Goal: Information Seeking & Learning: Learn about a topic

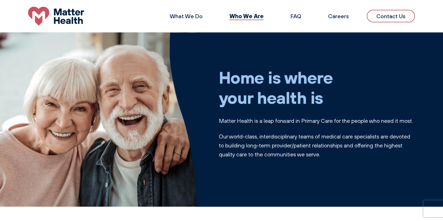
click at [113, 106] on img at bounding box center [98, 119] width 196 height 174
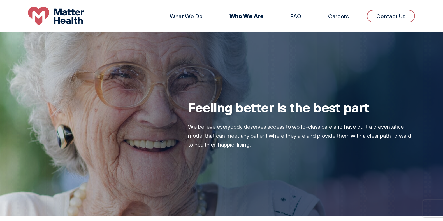
scroll to position [336, 0]
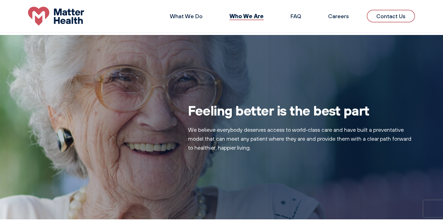
click at [155, 132] on div "Feeling better is the best part We believe everybody deserves access to world-c…" at bounding box center [221, 127] width 443 height 184
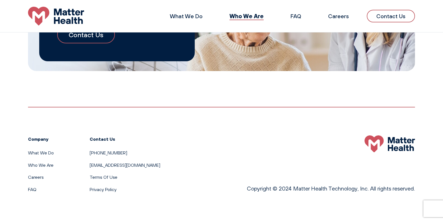
scroll to position [492, 0]
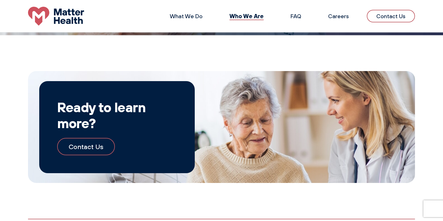
click at [350, 98] on div "Ready to learn more? Contact Us" at bounding box center [221, 127] width 387 height 112
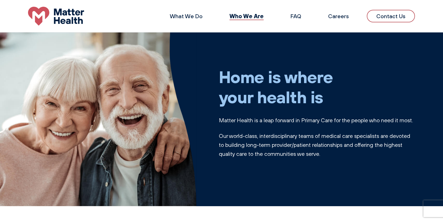
scroll to position [0, 0]
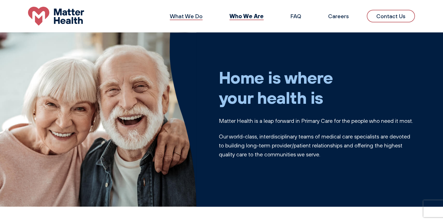
click at [189, 16] on link "What We Do" at bounding box center [186, 16] width 33 height 7
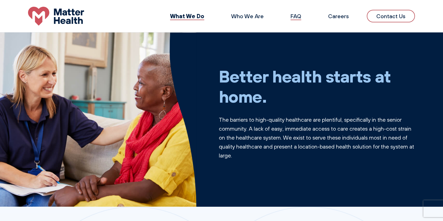
click at [298, 16] on link "FAQ" at bounding box center [295, 16] width 11 height 7
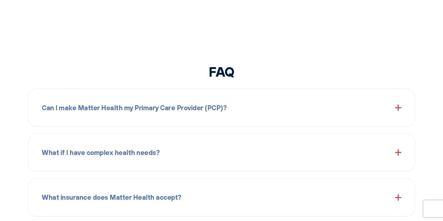
scroll to position [602, 0]
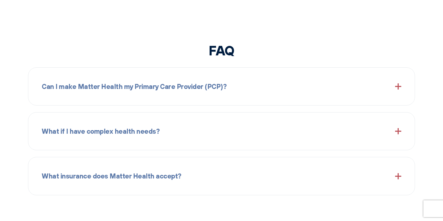
click at [197, 87] on span "Can I make Matter Health my Primary Care Provider (PCP)?" at bounding box center [134, 86] width 184 height 11
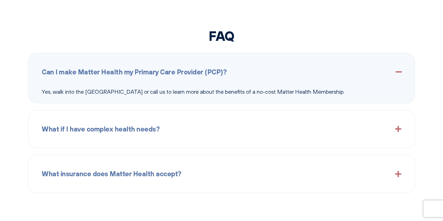
scroll to position [630, 0]
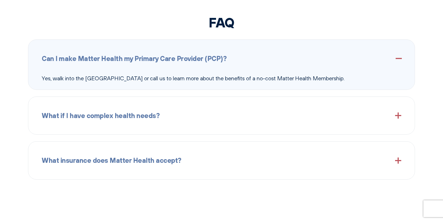
click at [138, 127] on div "What if I have complex health needs?" at bounding box center [221, 116] width 359 height 24
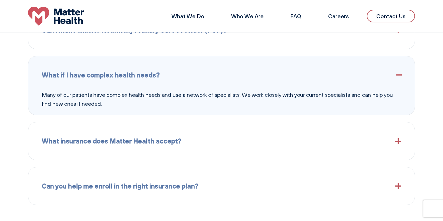
scroll to position [658, 0]
click at [132, 136] on span "What insurance does Matter Health accept?" at bounding box center [111, 141] width 139 height 11
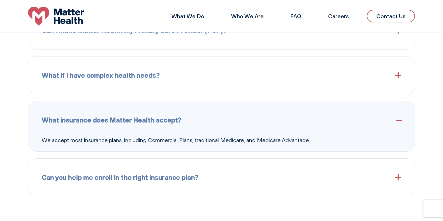
click at [131, 177] on span "Can you help me enroll in the right insurance plan?" at bounding box center [120, 177] width 156 height 11
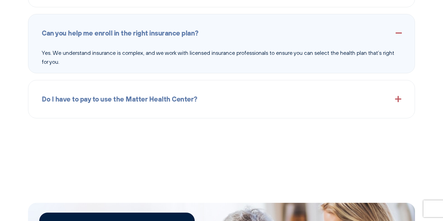
scroll to position [798, 0]
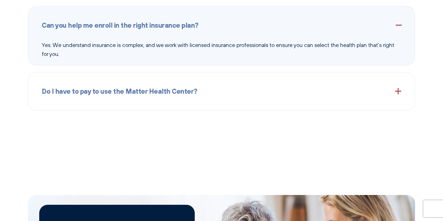
click at [137, 93] on span "Do I have to pay to use the Matter Health Center?" at bounding box center [119, 91] width 155 height 11
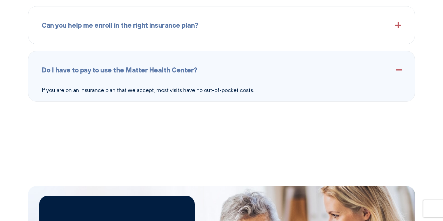
click at [127, 92] on p "If you are on an insurance plan that we accept, most visits have no out-of-pock…" at bounding box center [221, 90] width 359 height 9
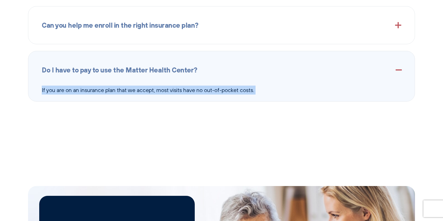
click at [127, 92] on p "If you are on an insurance plan that we accept, most visits have no out-of-pock…" at bounding box center [221, 90] width 359 height 9
click at [126, 97] on div "Do I have to pay to use the Matter Health Center? If you are on an insurance pl…" at bounding box center [221, 76] width 387 height 50
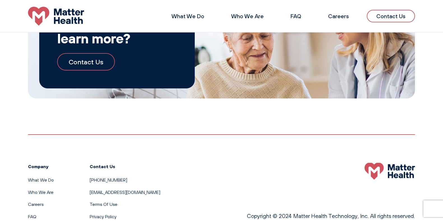
scroll to position [1024, 0]
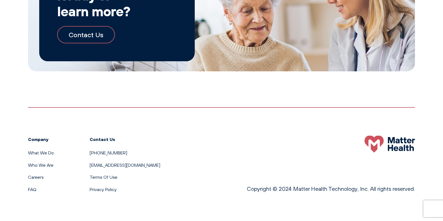
drag, startPoint x: 41, startPoint y: 139, endPoint x: 89, endPoint y: 149, distance: 49.4
click at [41, 139] on h3 "Company" at bounding box center [41, 139] width 26 height 7
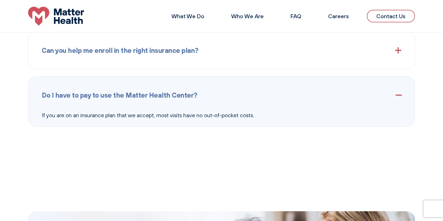
scroll to position [492, 0]
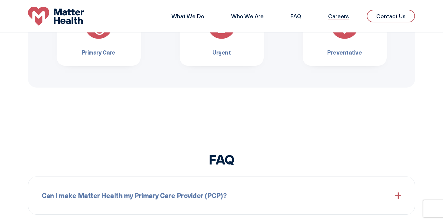
click at [334, 17] on link "Careers" at bounding box center [338, 16] width 21 height 7
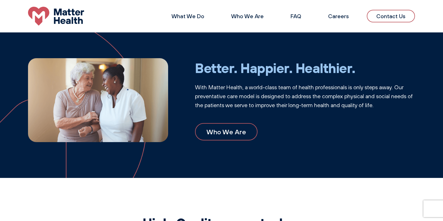
scroll to position [0, 0]
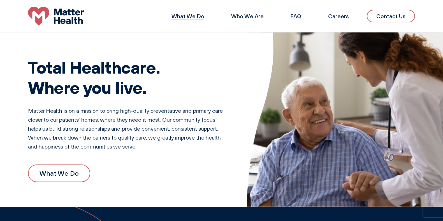
click at [184, 15] on link "What We Do" at bounding box center [187, 16] width 33 height 7
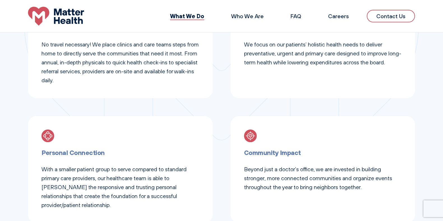
scroll to position [232, 0]
